Goal: Transaction & Acquisition: Purchase product/service

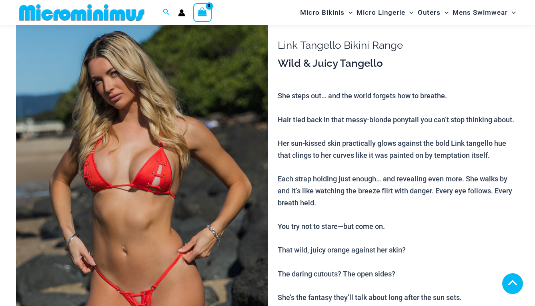
scroll to position [190, 0]
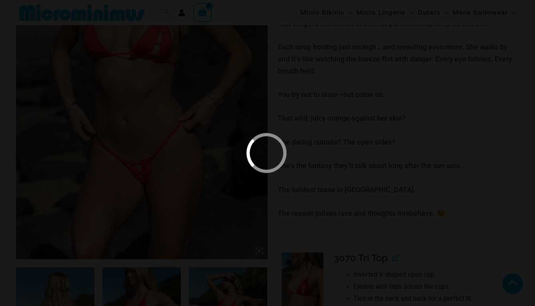
scroll to position [673, 0]
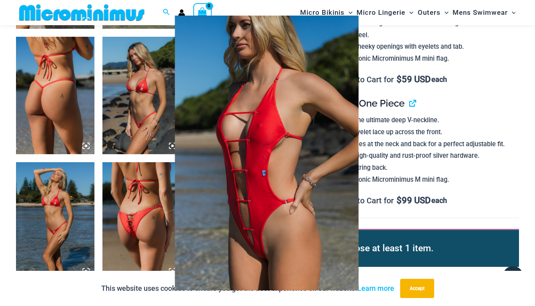
click at [464, 115] on div at bounding box center [267, 153] width 535 height 306
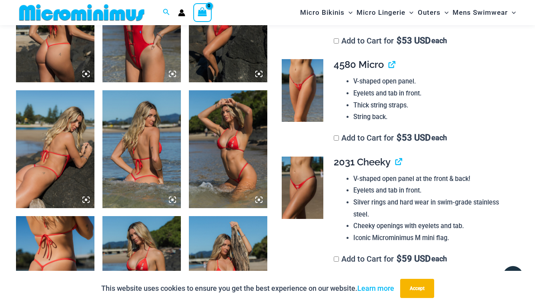
scroll to position [513, 0]
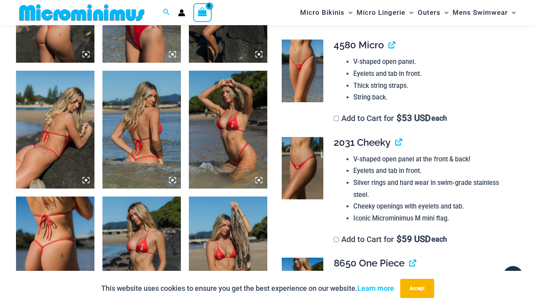
click at [305, 162] on img at bounding box center [302, 168] width 42 height 63
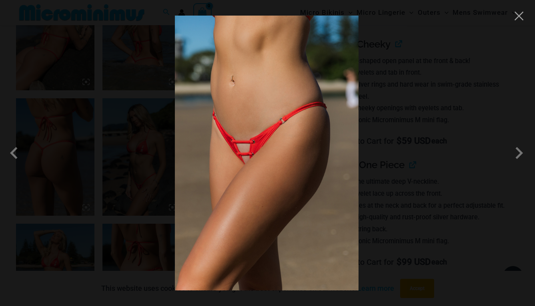
scroll to position [633, 0]
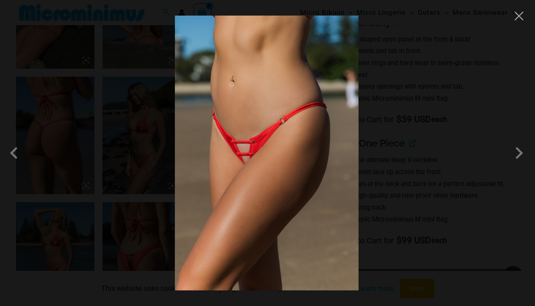
click at [272, 155] on img at bounding box center [267, 153] width 184 height 275
click at [520, 19] on button "Close" at bounding box center [519, 16] width 12 height 12
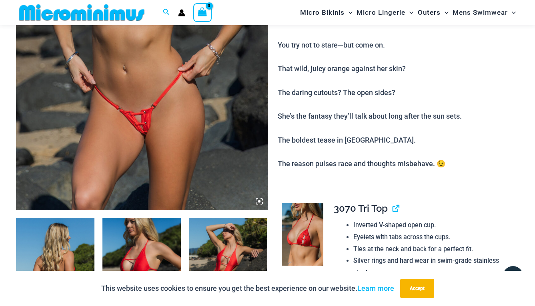
scroll to position [233, 0]
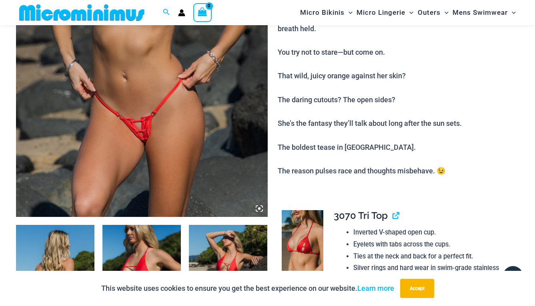
click at [127, 117] on img at bounding box center [142, 28] width 252 height 377
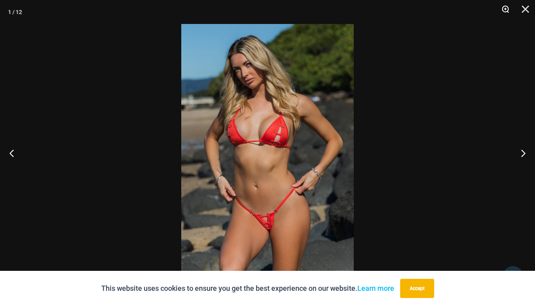
click at [502, 10] on button "Zoom" at bounding box center [502, 12] width 20 height 24
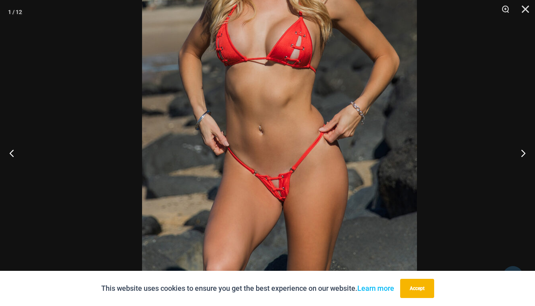
click at [446, 48] on div at bounding box center [267, 153] width 535 height 306
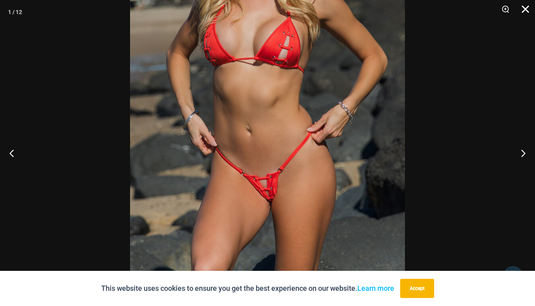
click at [527, 8] on button "Close" at bounding box center [522, 12] width 20 height 24
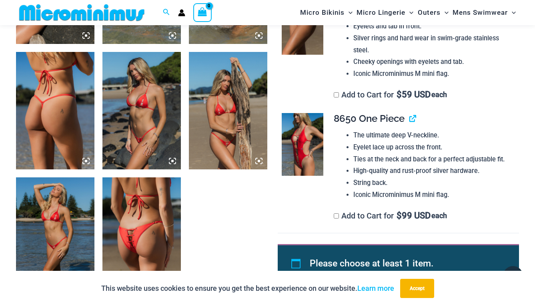
scroll to position [673, 0]
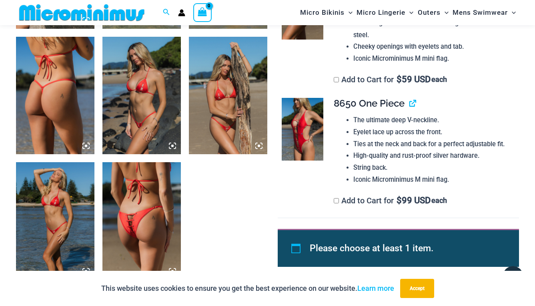
click at [154, 210] on img at bounding box center [141, 221] width 78 height 118
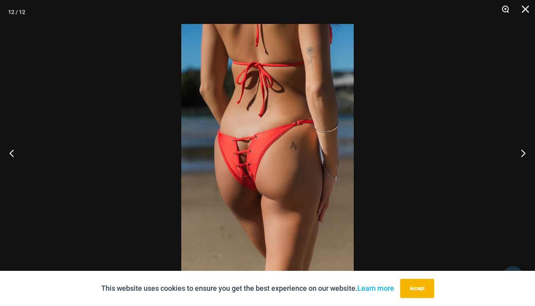
click at [505, 9] on button "Zoom" at bounding box center [502, 12] width 20 height 24
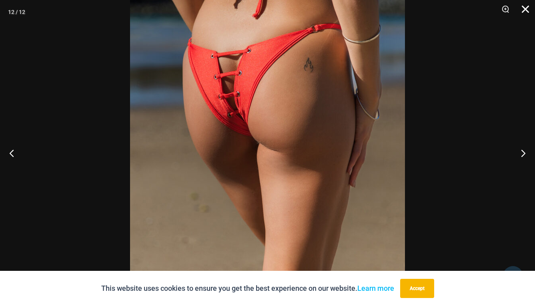
click at [529, 11] on button "Close" at bounding box center [522, 12] width 20 height 24
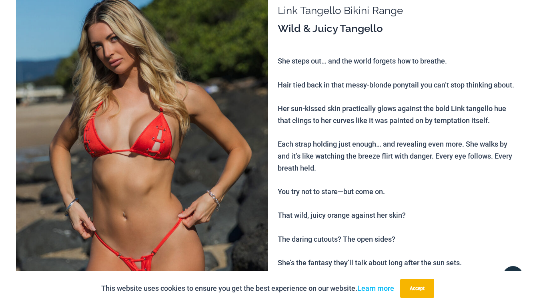
scroll to position [0, 0]
